Goal: Information Seeking & Learning: Learn about a topic

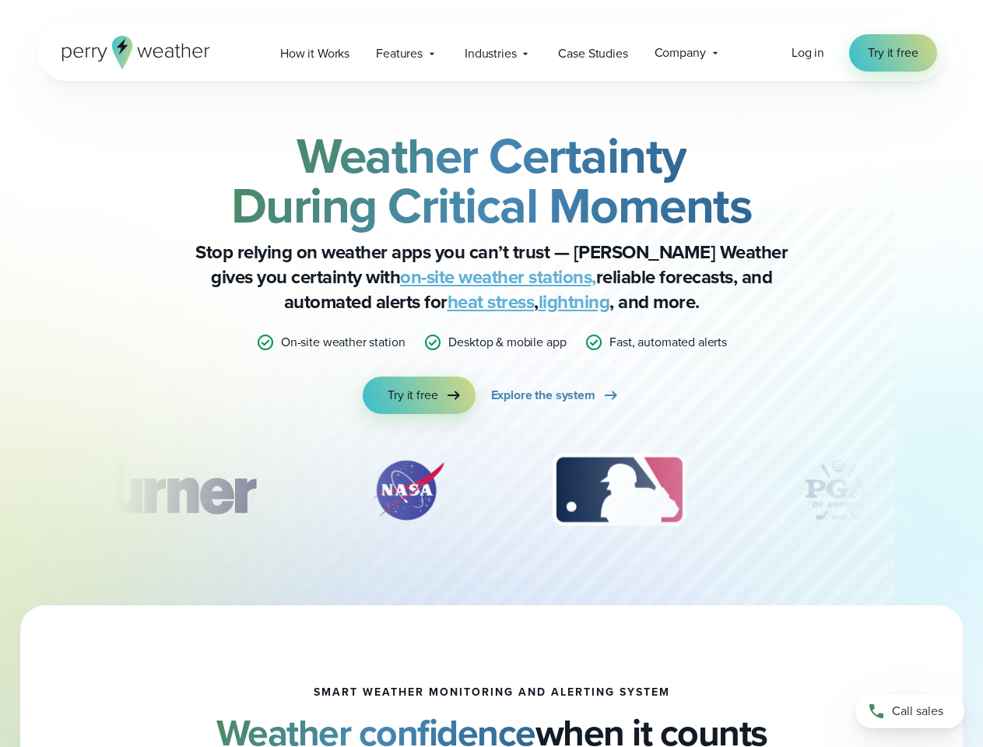
click at [491, 374] on div "Weather Certainty During Critical Moments Stop relying on weather apps you can’…" at bounding box center [491, 272] width 753 height 283
click at [491, 53] on span "Industries" at bounding box center [490, 53] width 51 height 19
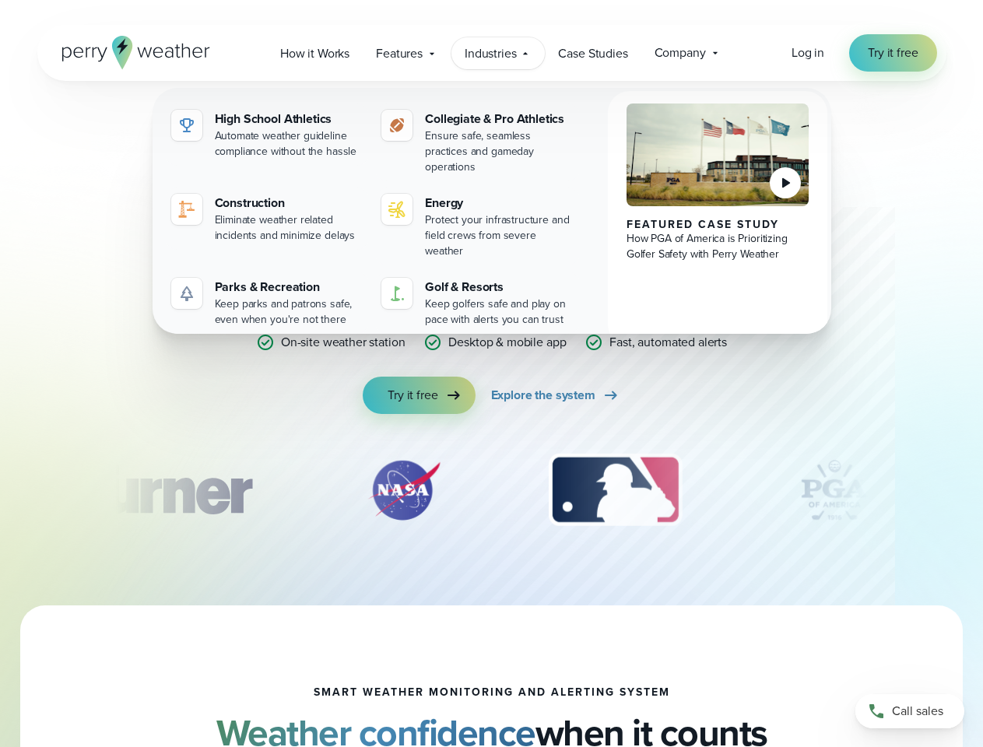
click at [492, 490] on div "slideshow" at bounding box center [491, 490] width 753 height 78
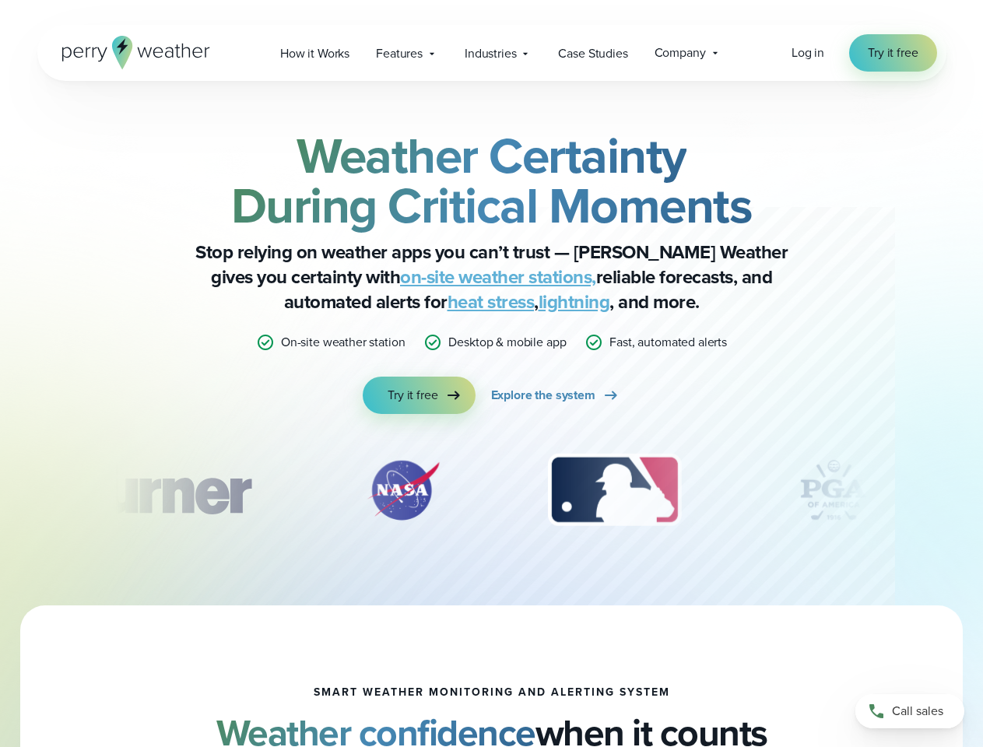
click at [0, 490] on div "Weather Certainty During Critical Moments Stop relying on weather apps you can’…" at bounding box center [491, 343] width 983 height 525
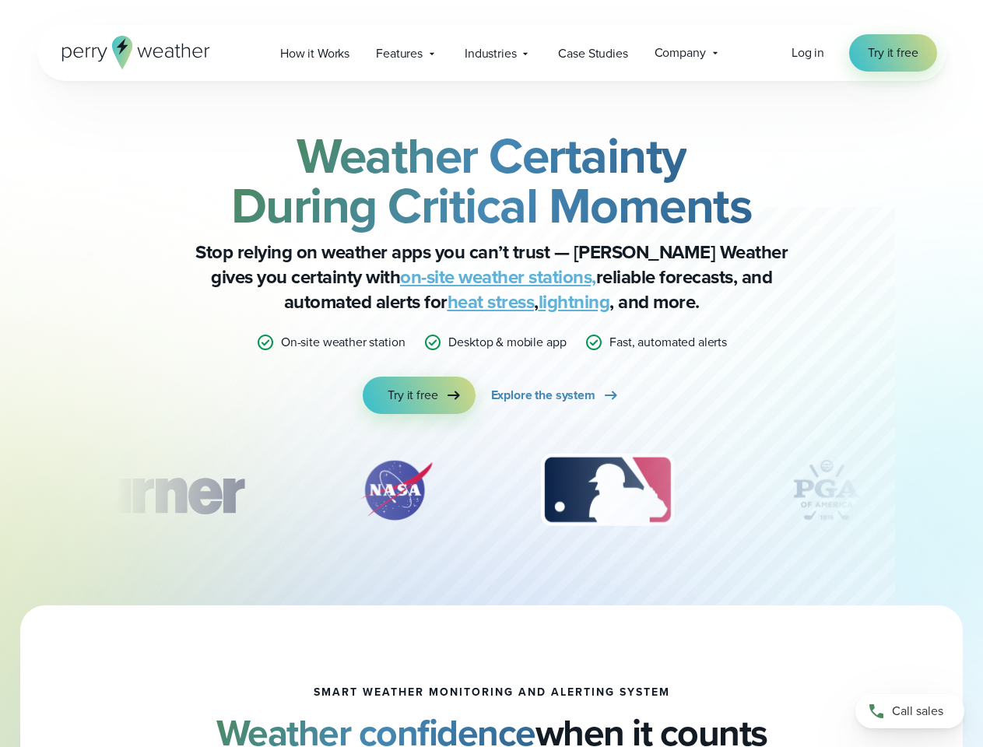
click at [0, 490] on div "Weather Certainty During Critical Moments Stop relying on weather apps you can’…" at bounding box center [491, 343] width 983 height 525
